Goal: Transaction & Acquisition: Subscribe to service/newsletter

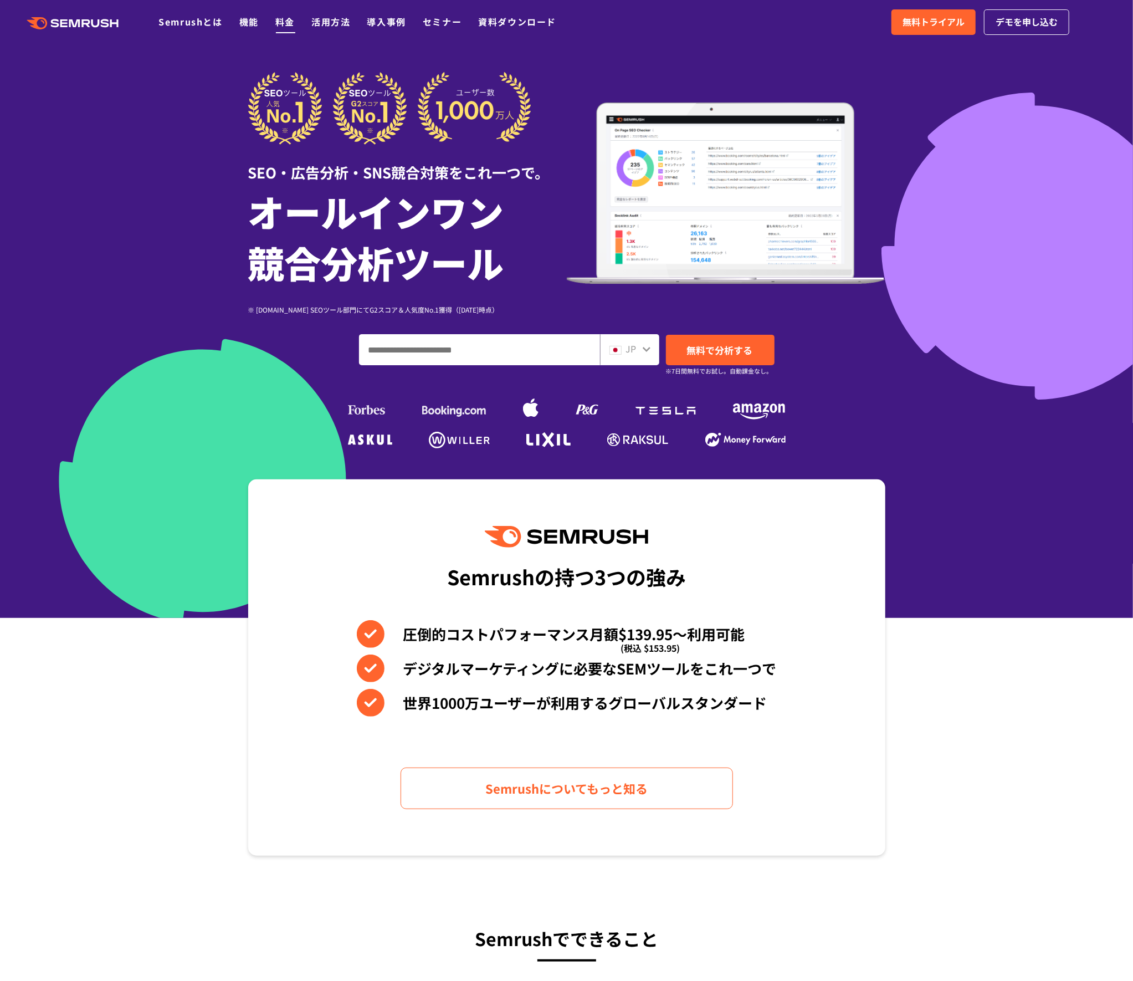
click at [285, 24] on link "料金" at bounding box center [284, 21] width 19 height 13
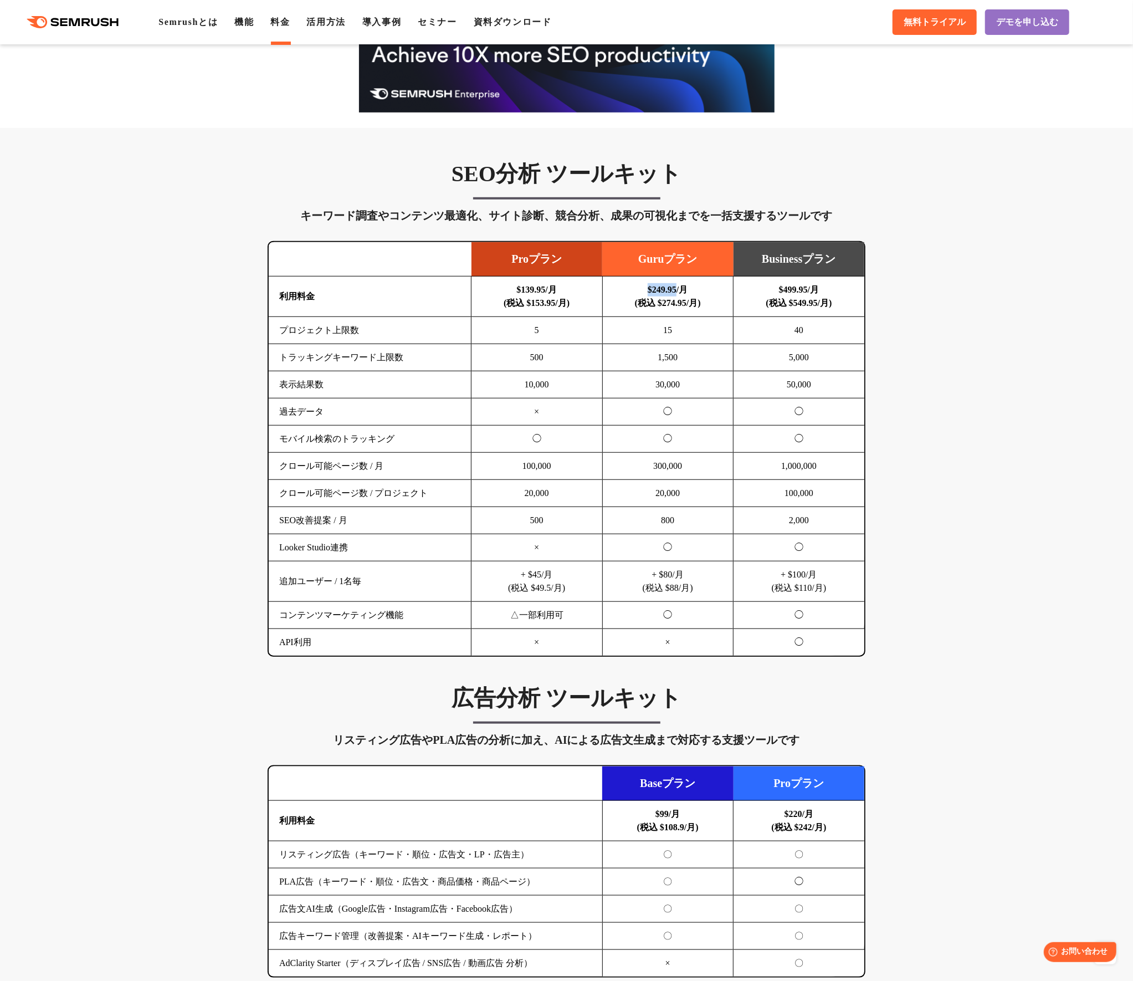
drag, startPoint x: 683, startPoint y: 290, endPoint x: 641, endPoint y: 293, distance: 42.2
click at [641, 293] on b "$249.95/月 (税込 $274.95/月)" at bounding box center [668, 296] width 66 height 23
copy b "$249.95"
